Goal: Task Accomplishment & Management: Use online tool/utility

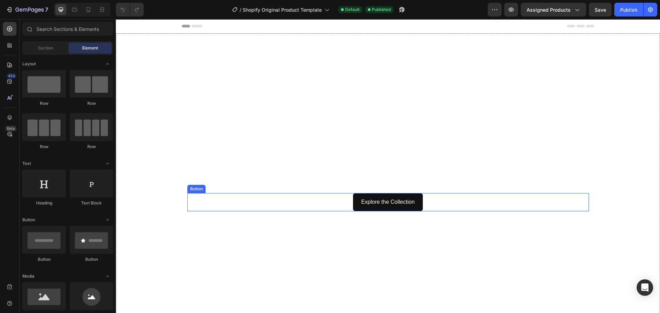
click at [338, 203] on div "Explore the Collection Button" at bounding box center [388, 202] width 402 height 18
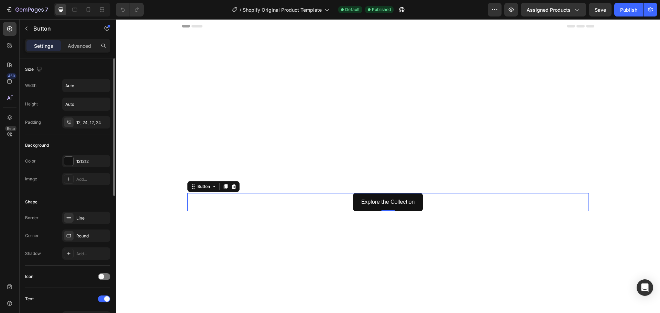
scroll to position [34, 0]
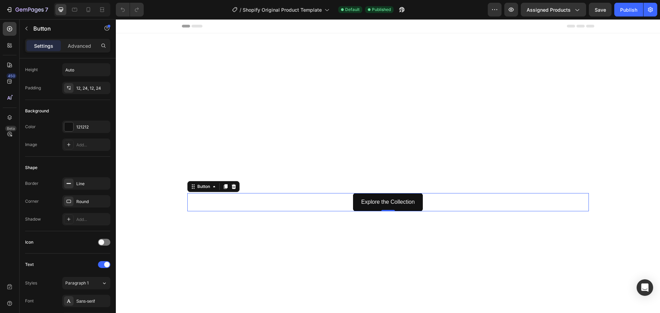
click at [280, 208] on div "Explore the Collection Button 0" at bounding box center [388, 202] width 402 height 18
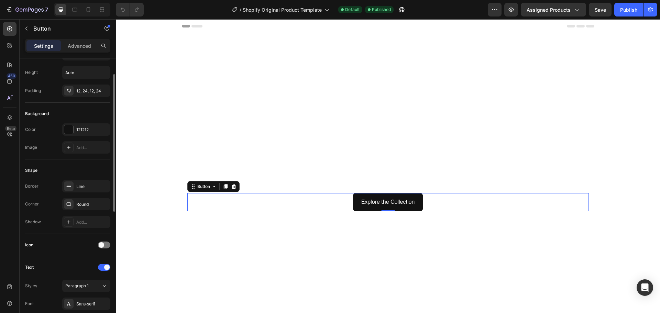
scroll to position [0, 0]
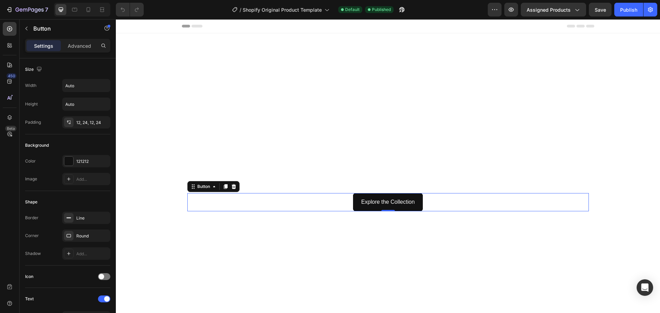
click at [300, 206] on div "Explore the Collection Button 0" at bounding box center [388, 202] width 402 height 18
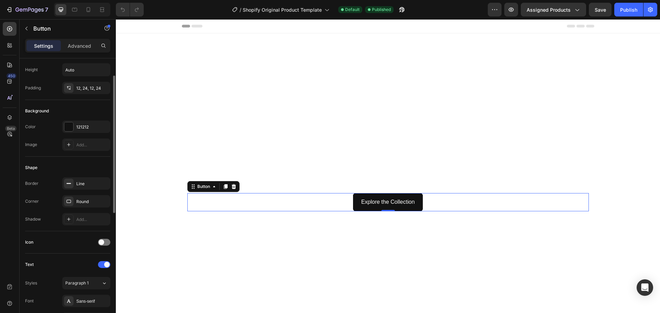
scroll to position [69, 0]
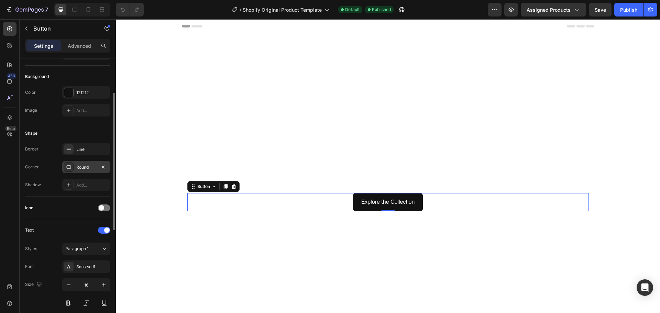
click at [85, 166] on div "Round" at bounding box center [86, 167] width 20 height 6
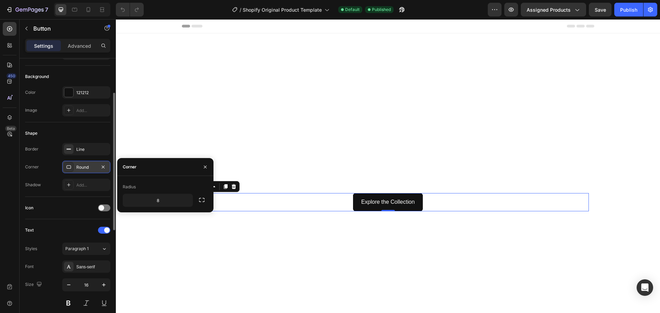
click at [85, 166] on div "Round" at bounding box center [86, 167] width 20 height 6
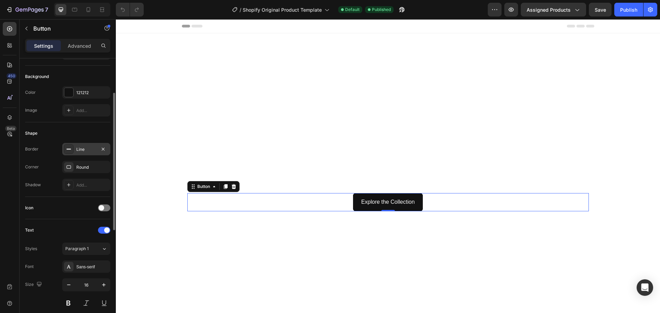
click at [87, 146] on div "Line" at bounding box center [86, 149] width 20 height 6
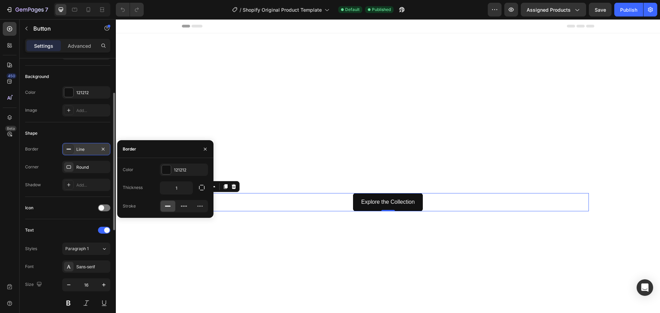
click at [87, 146] on div "Line" at bounding box center [86, 149] width 20 height 6
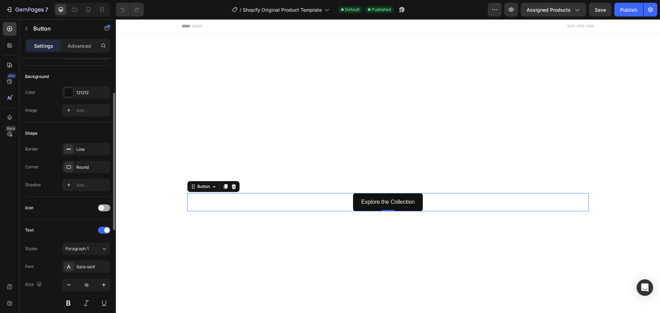
click at [105, 207] on div at bounding box center [104, 208] width 12 height 7
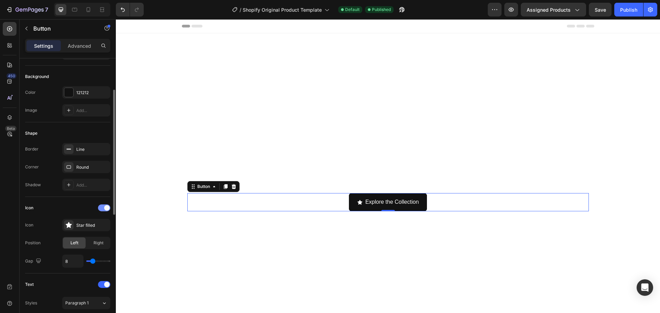
click at [105, 207] on span at bounding box center [107, 208] width 6 height 6
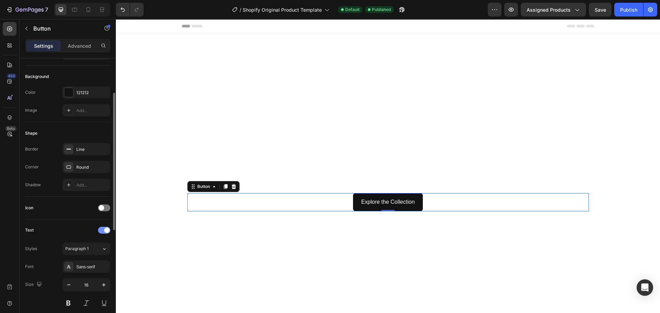
click at [104, 232] on div at bounding box center [104, 230] width 12 height 7
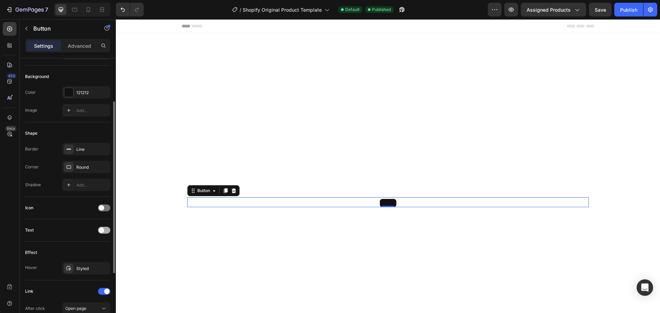
click at [104, 232] on div at bounding box center [104, 230] width 12 height 7
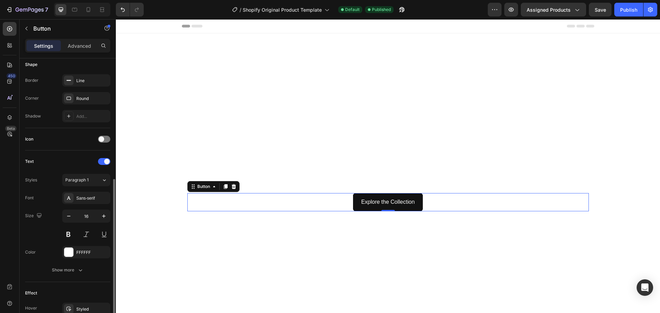
scroll to position [172, 0]
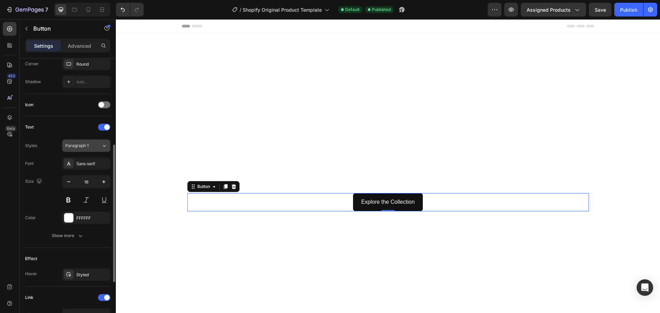
click at [92, 145] on div "Paragraph 1" at bounding box center [79, 146] width 28 height 6
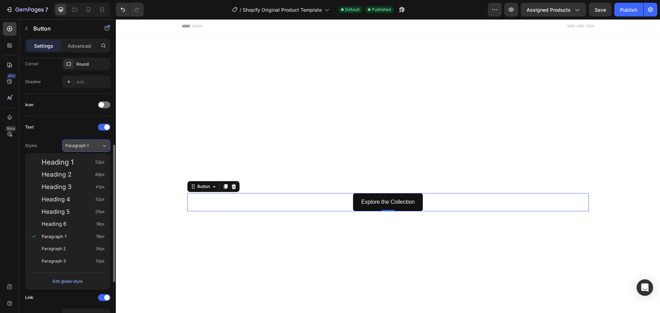
click at [92, 145] on div "Paragraph 1" at bounding box center [79, 146] width 28 height 6
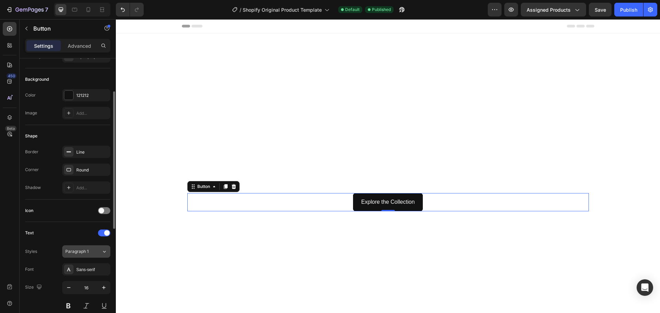
scroll to position [0, 0]
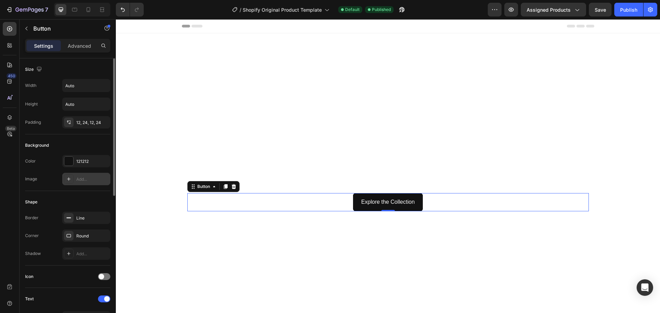
click at [67, 176] on icon at bounding box center [69, 179] width 6 height 6
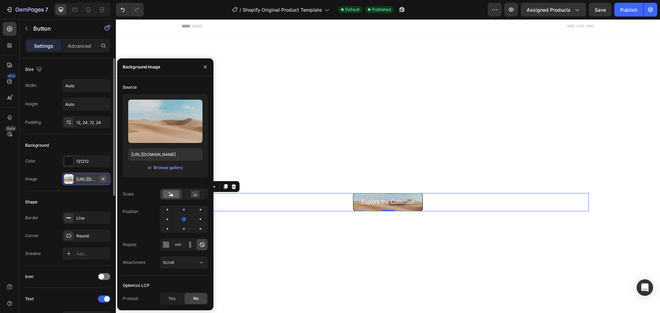
click at [102, 179] on icon "button" at bounding box center [103, 179] width 6 height 6
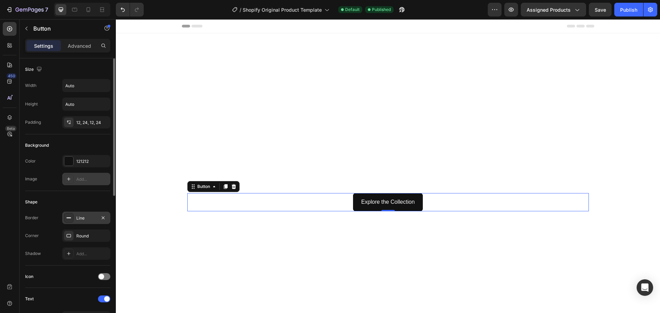
click at [74, 215] on div "Line" at bounding box center [86, 218] width 48 height 12
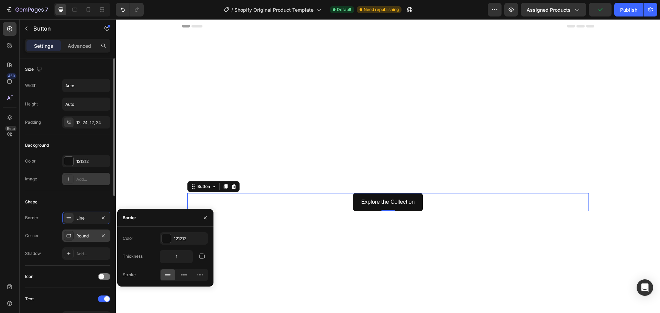
click at [79, 231] on div "Round" at bounding box center [86, 236] width 48 height 12
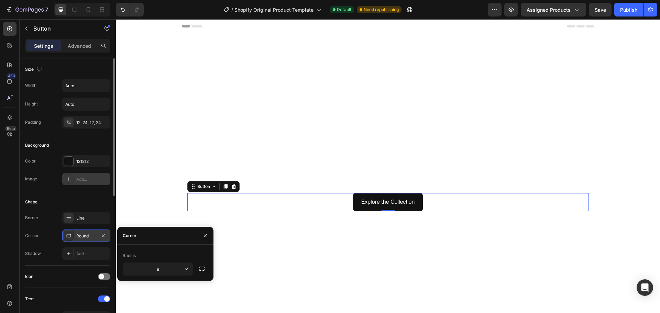
click at [79, 231] on div "Round" at bounding box center [86, 236] width 48 height 12
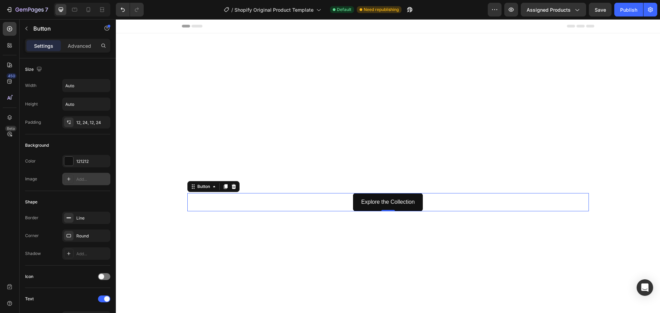
click at [321, 199] on div "Explore the Collection Button 0" at bounding box center [388, 202] width 402 height 18
click at [213, 187] on icon at bounding box center [214, 186] width 2 height 1
click at [318, 267] on video "Background Image" at bounding box center [388, 186] width 544 height 306
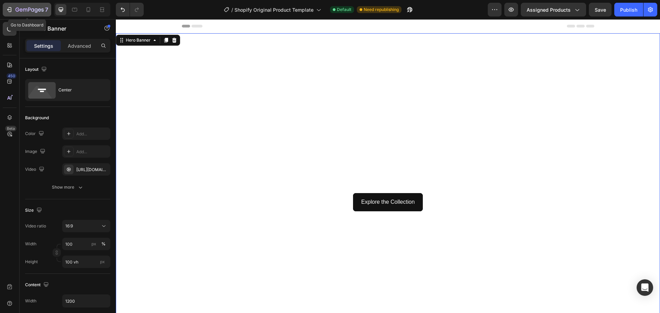
click at [11, 8] on icon "button" at bounding box center [9, 9] width 7 height 7
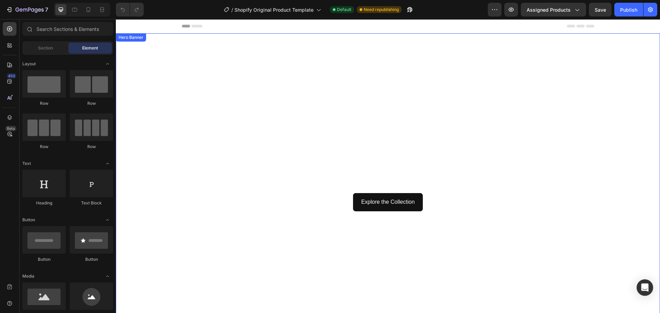
click at [255, 139] on video "Background Image" at bounding box center [388, 186] width 544 height 306
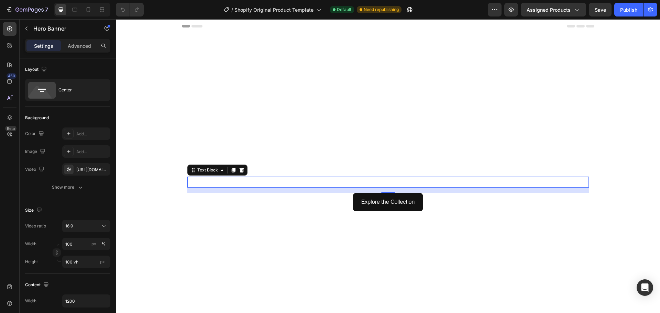
click at [329, 183] on p "Discover Rare & Hard-to-Find Fragrances" at bounding box center [388, 182] width 400 height 10
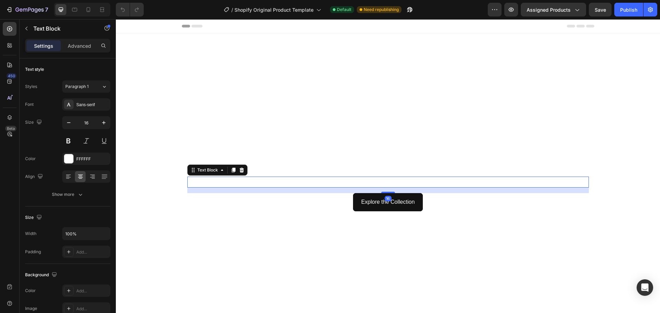
click at [442, 182] on p "Discover Rare & Hard-to-Find Fragrances" at bounding box center [388, 182] width 400 height 10
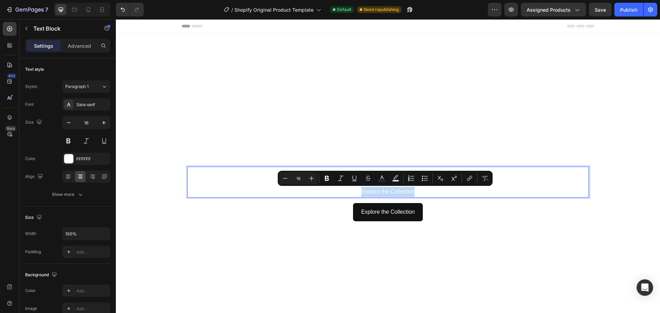
drag, startPoint x: 415, startPoint y: 192, endPoint x: 353, endPoint y: 194, distance: 62.6
click at [353, 194] on p "Explore the Collection" at bounding box center [388, 192] width 400 height 10
click at [353, 176] on icon "Editor contextual toolbar" at bounding box center [354, 178] width 7 height 7
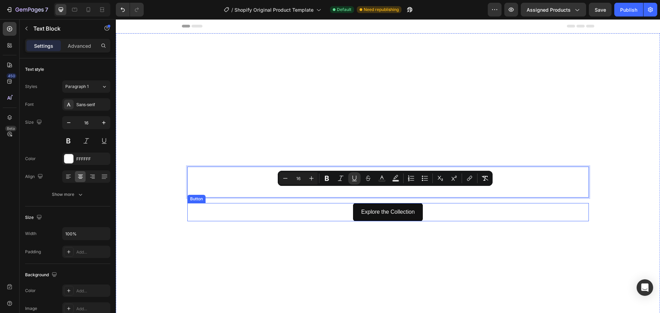
click at [437, 213] on div "Explore the Collection Button" at bounding box center [388, 212] width 402 height 18
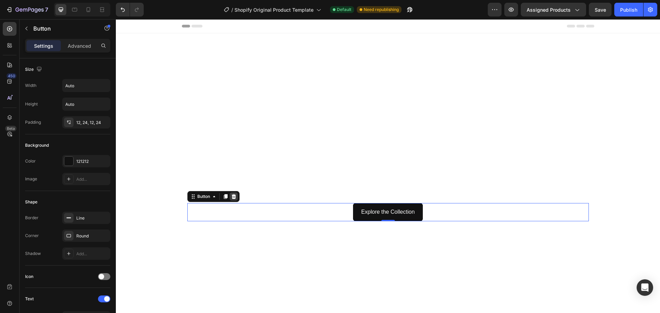
click at [232, 198] on icon at bounding box center [234, 197] width 6 height 6
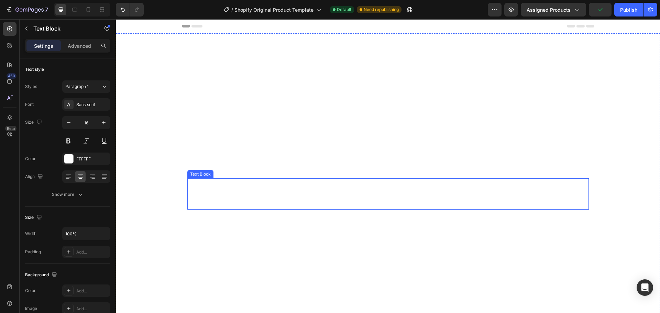
click at [391, 194] on p "Rich Text Editor. Editing area: main" at bounding box center [388, 194] width 400 height 10
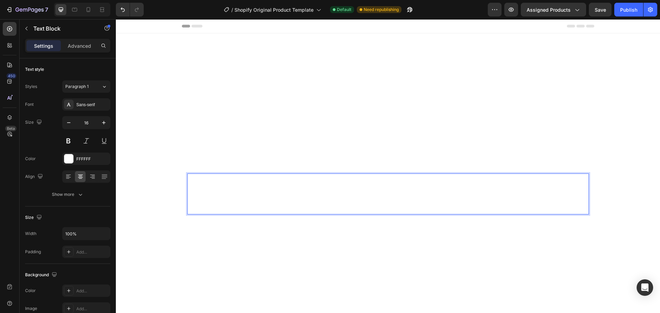
click at [334, 207] on p "Explore the Collection" at bounding box center [388, 209] width 400 height 10
drag, startPoint x: 416, startPoint y: 207, endPoint x: 351, endPoint y: 210, distance: 64.4
click at [351, 210] on p "Explore the Collection" at bounding box center [388, 209] width 400 height 10
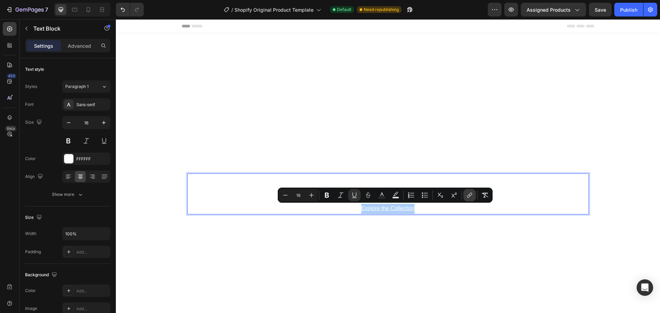
click at [467, 194] on icon "Editor contextual toolbar" at bounding box center [469, 195] width 7 height 7
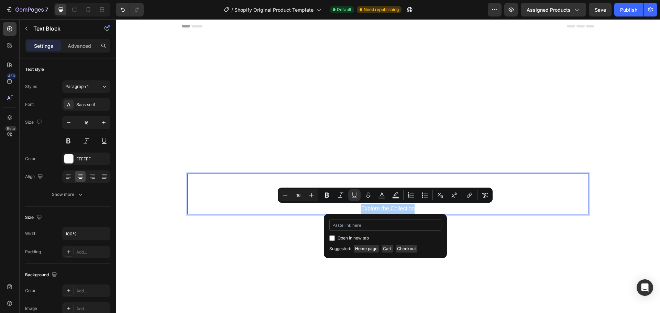
click at [355, 224] on input "Editor contextual toolbar" at bounding box center [385, 225] width 112 height 11
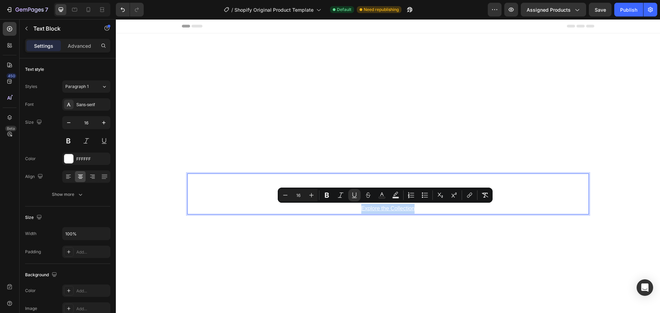
drag, startPoint x: 390, startPoint y: 210, endPoint x: 377, endPoint y: 209, distance: 12.7
click at [377, 209] on u "Explore the Collection" at bounding box center [388, 209] width 54 height 6
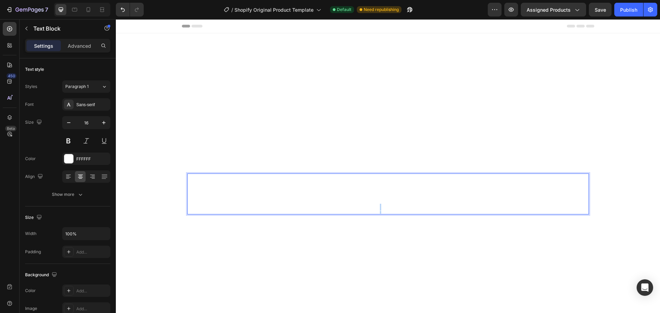
click at [377, 209] on u "Explore the Collection" at bounding box center [388, 209] width 54 height 6
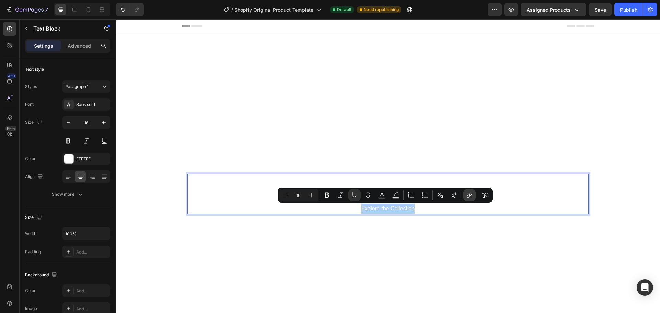
click at [468, 195] on icon "Editor contextual toolbar" at bounding box center [468, 196] width 3 height 3
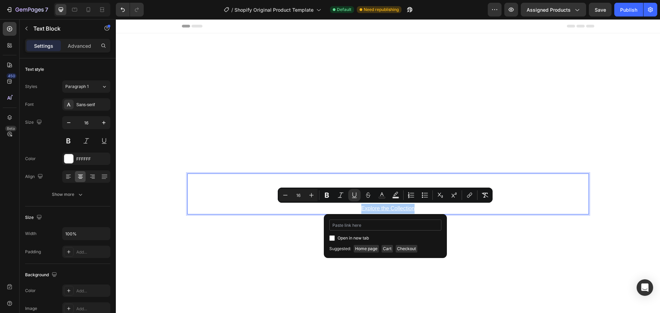
type input "[URL][DOMAIN_NAME]"
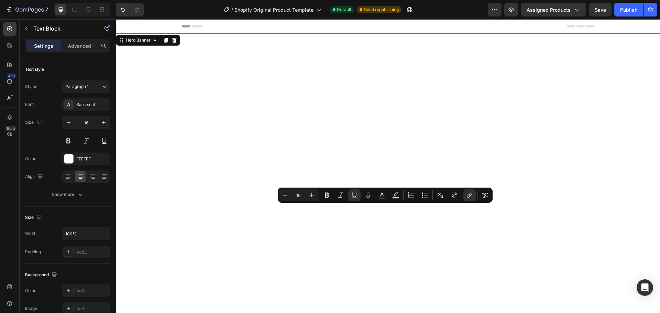
click at [394, 226] on video "Background Image" at bounding box center [388, 186] width 544 height 306
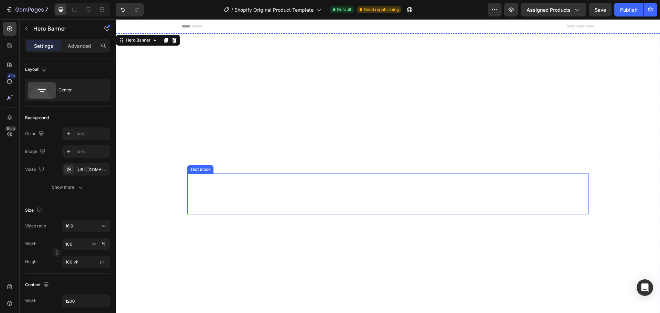
click at [386, 177] on p "Discover Rare & Hard-to-Find Fragrances" at bounding box center [388, 179] width 400 height 10
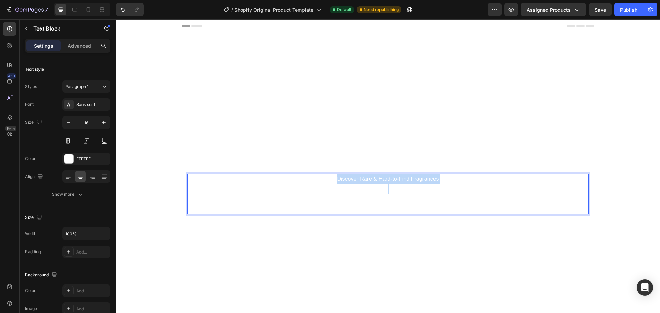
click at [386, 177] on p "Discover Rare & Hard-to-Find Fragrances" at bounding box center [388, 179] width 400 height 10
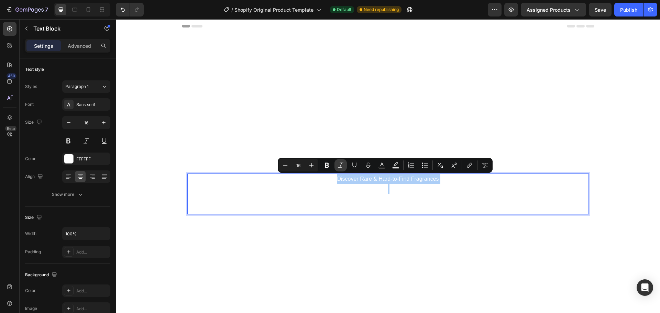
click at [340, 167] on icon "Editor contextual toolbar" at bounding box center [340, 165] width 7 height 7
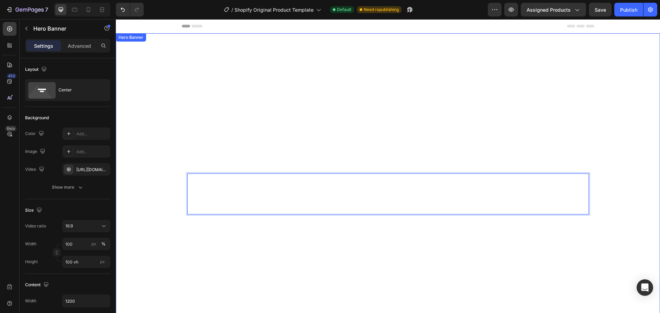
click at [337, 104] on video "Background Image" at bounding box center [388, 186] width 544 height 306
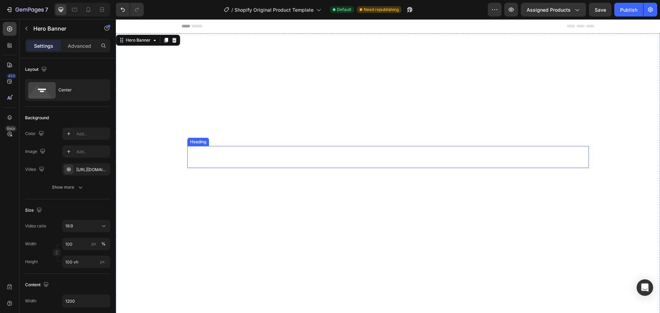
click at [384, 155] on h2 "Gallery by Flo" at bounding box center [388, 157] width 402 height 22
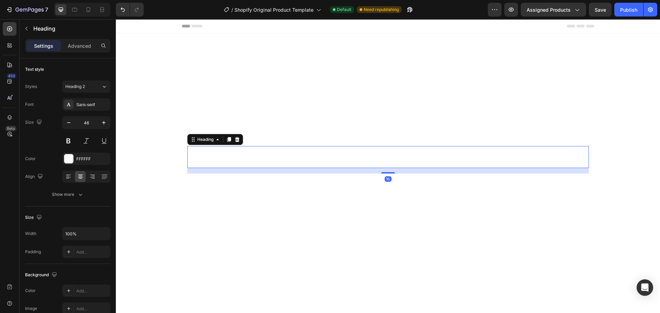
click at [384, 155] on h2 "Gallery by Flo" at bounding box center [388, 157] width 402 height 22
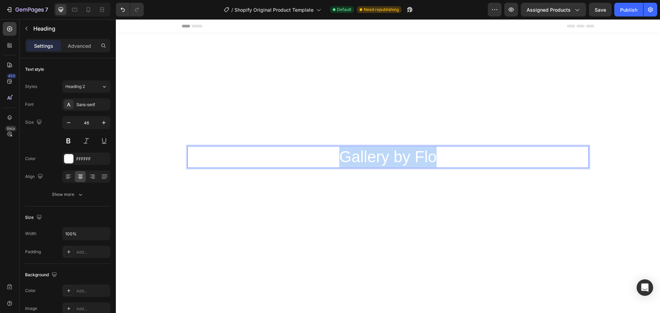
click at [384, 155] on p "Gallery by Flo" at bounding box center [388, 157] width 400 height 21
drag, startPoint x: 451, startPoint y: 158, endPoint x: 392, endPoint y: 159, distance: 59.1
click at [392, 159] on p "GALLERY BY [PERSON_NAME]" at bounding box center [388, 157] width 400 height 21
click at [362, 157] on p "GALLERY" at bounding box center [388, 157] width 400 height 21
click at [371, 158] on p "G ALLERY" at bounding box center [388, 157] width 400 height 21
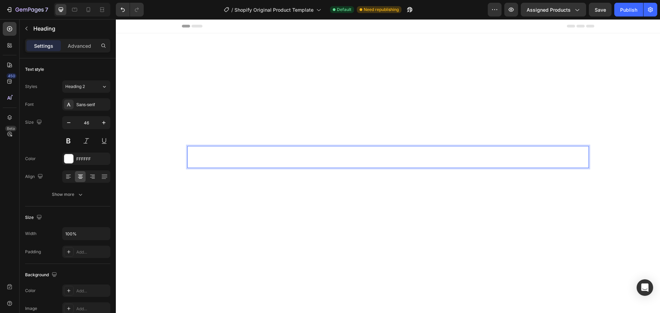
click at [382, 158] on p "G A LLERY" at bounding box center [388, 157] width 400 height 21
click at [396, 157] on p "G A L LERY" at bounding box center [388, 157] width 400 height 21
click at [407, 156] on p "G A L L ERY" at bounding box center [388, 157] width 400 height 21
click at [421, 158] on p "[PERSON_NAME]" at bounding box center [388, 157] width 400 height 21
click at [600, 11] on span "Save" at bounding box center [600, 10] width 11 height 6
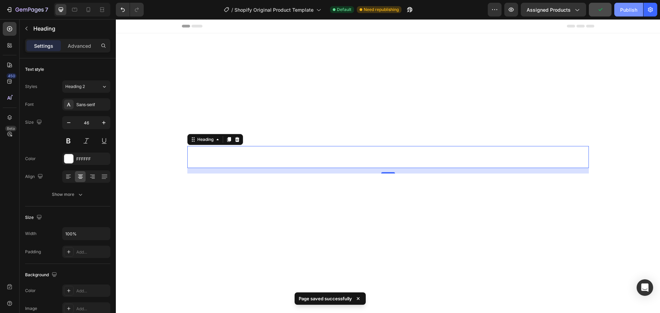
click at [629, 10] on div "Publish" at bounding box center [628, 9] width 17 height 7
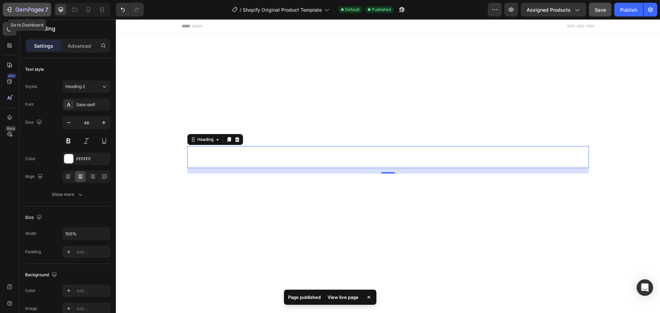
click at [8, 7] on icon "button" at bounding box center [9, 9] width 7 height 7
